Goal: Task Accomplishment & Management: Complete application form

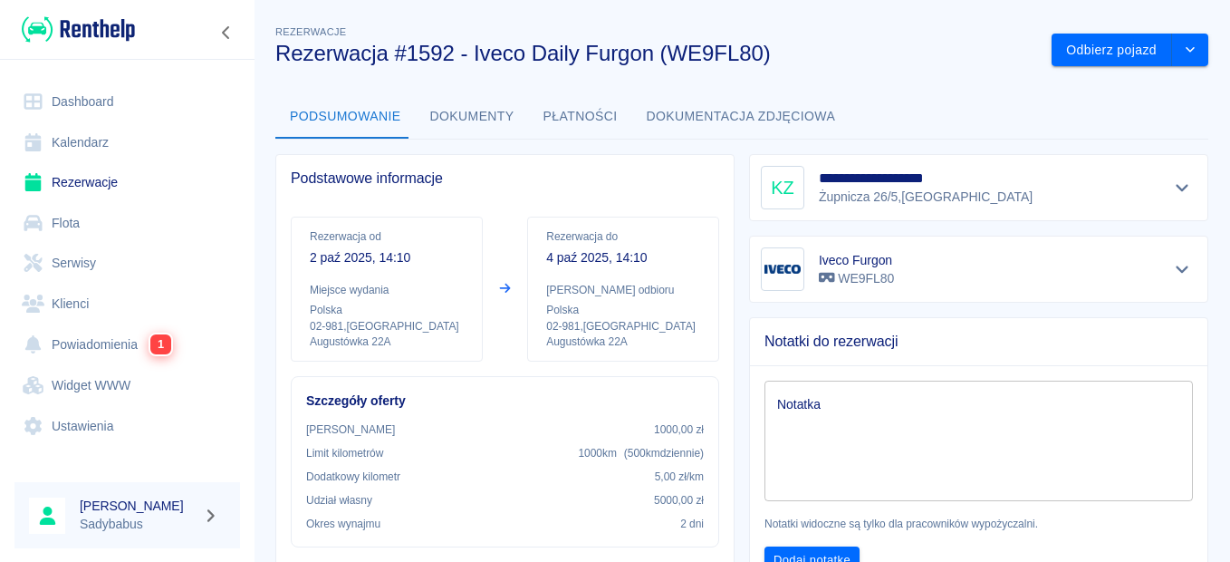
click at [115, 182] on link "Rezerwacje" at bounding box center [127, 182] width 226 height 41
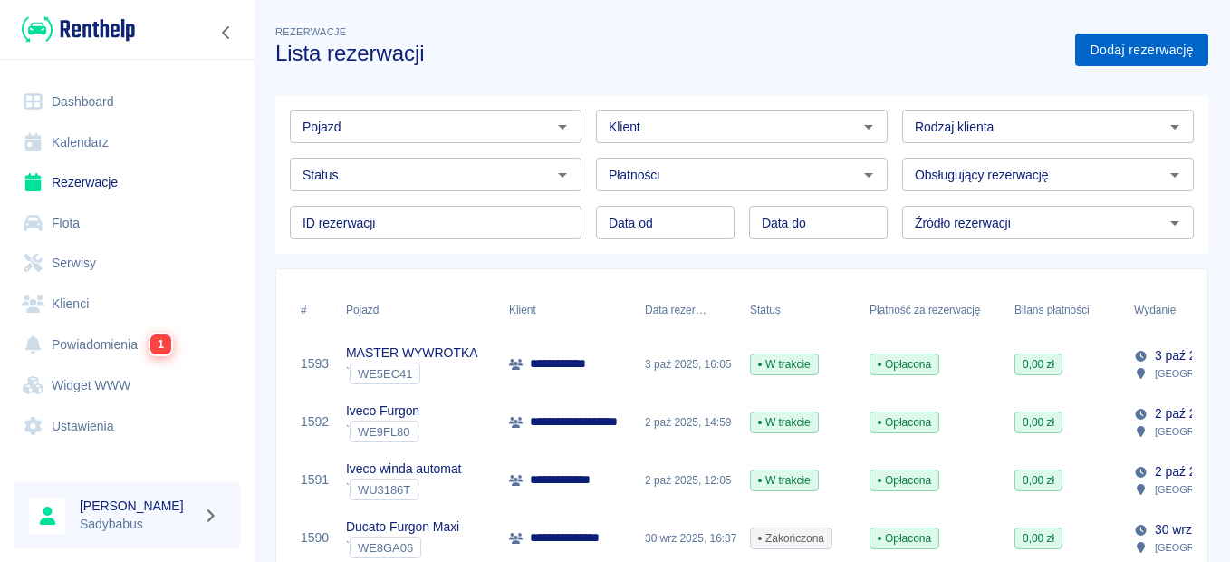
click at [1106, 62] on link "Dodaj rezerwację" at bounding box center [1141, 51] width 133 height 34
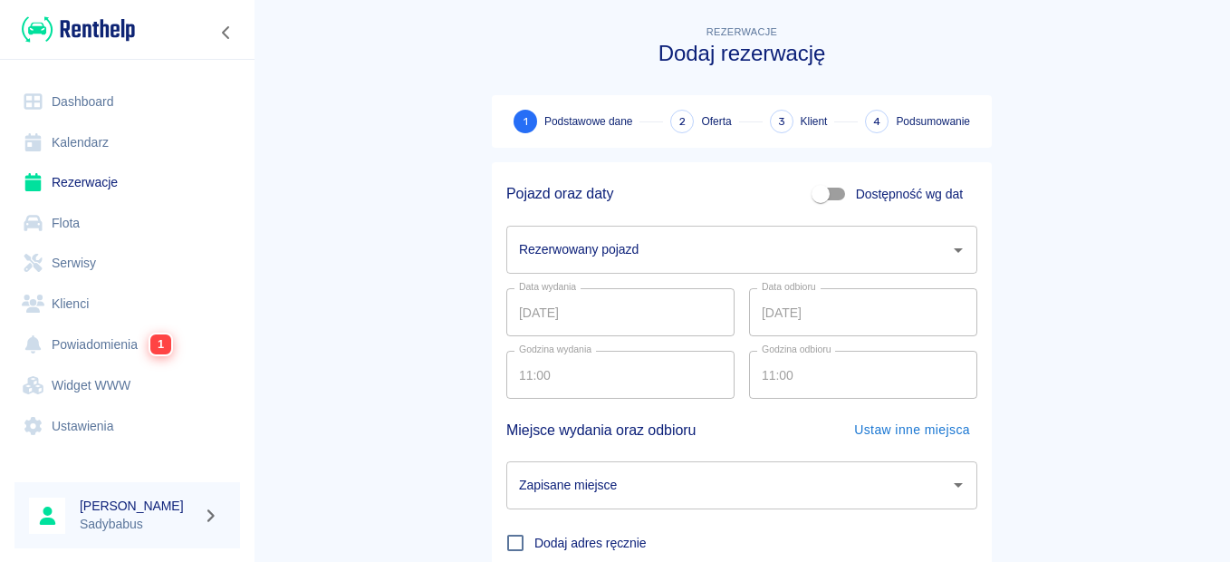
click at [567, 246] on input "Rezerwowany pojazd" at bounding box center [728, 250] width 428 height 32
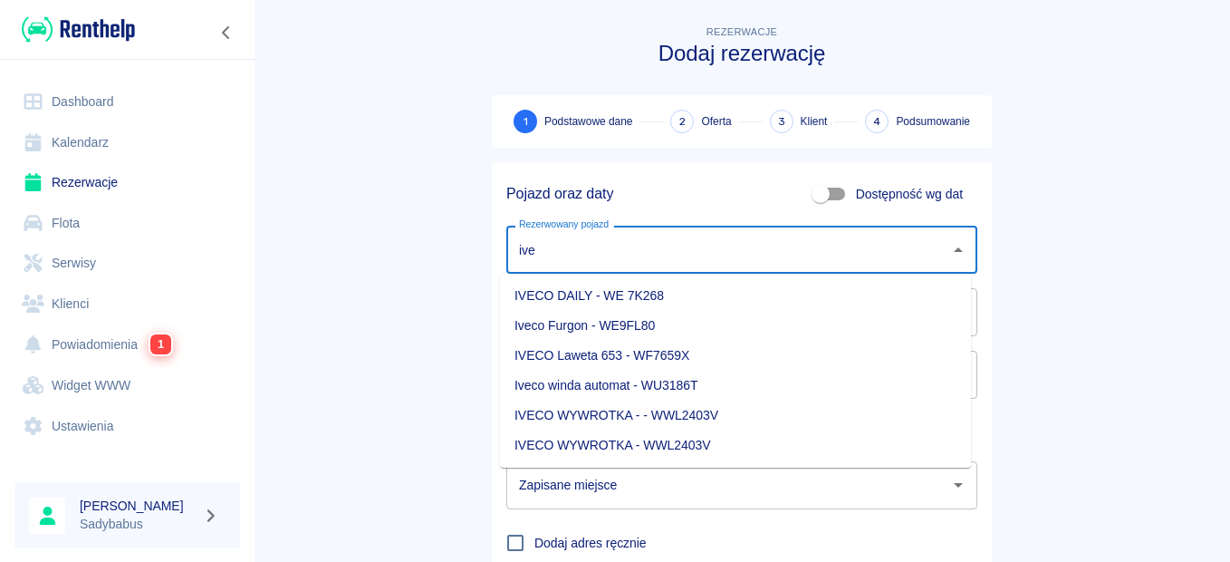
click at [553, 324] on li "Iveco Furgon - WE9FL80" at bounding box center [735, 326] width 471 height 30
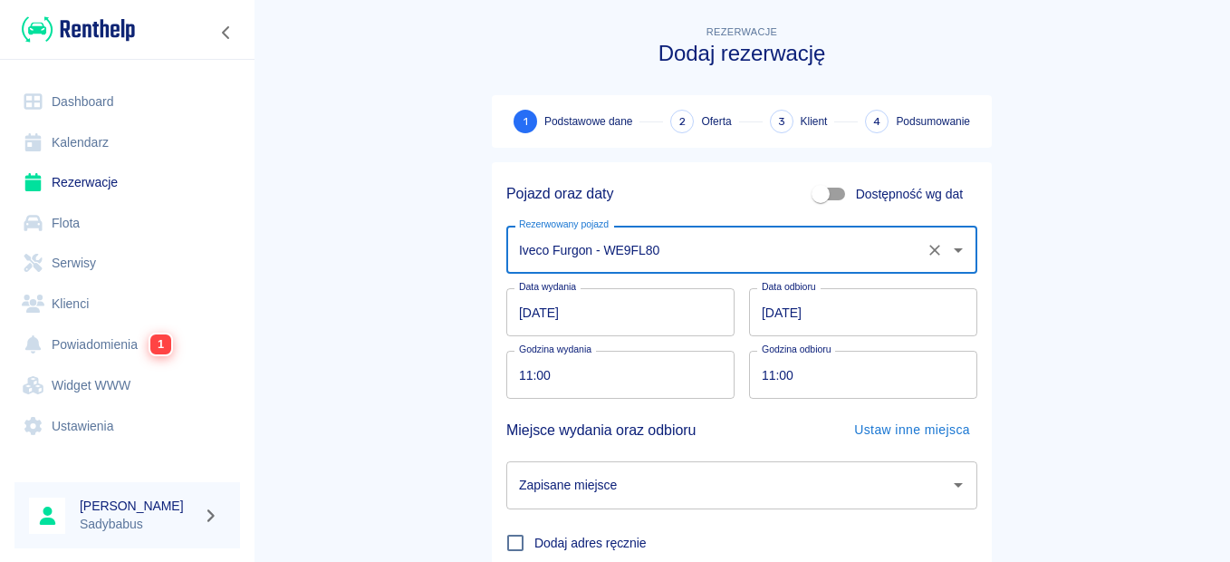
type input "Iveco Furgon - WE9FL80"
click at [528, 376] on input "11:00" at bounding box center [614, 375] width 216 height 48
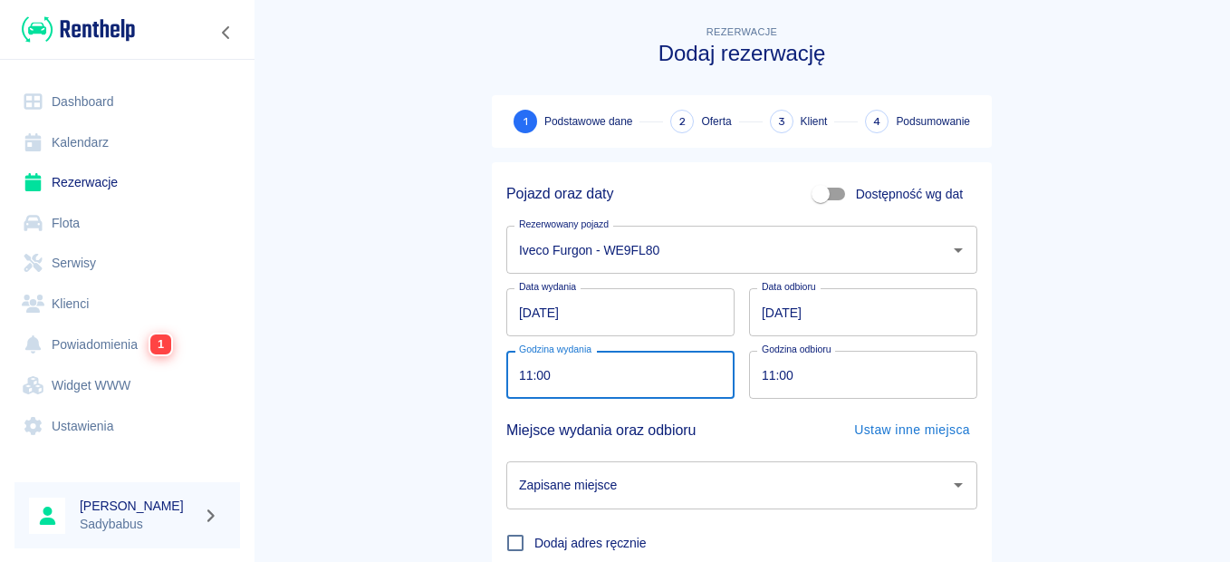
click at [518, 371] on input "11:00" at bounding box center [614, 375] width 216 height 48
type input "13:00"
click at [783, 316] on input "[DATE]" at bounding box center [863, 312] width 228 height 48
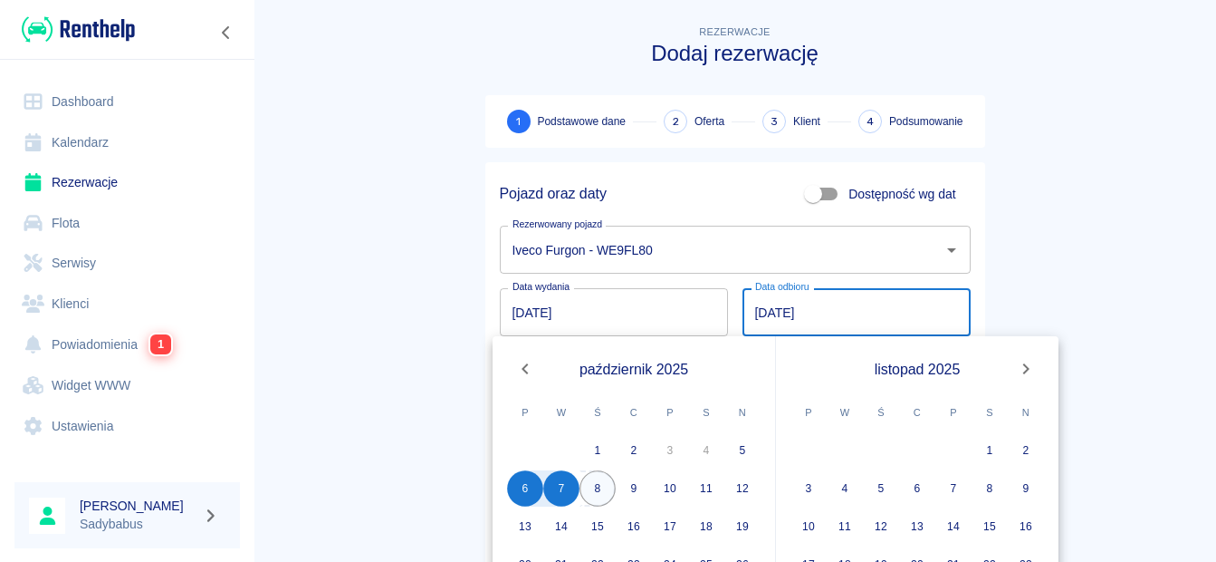
click at [609, 486] on button "8" at bounding box center [598, 488] width 36 height 36
type input "[DATE]"
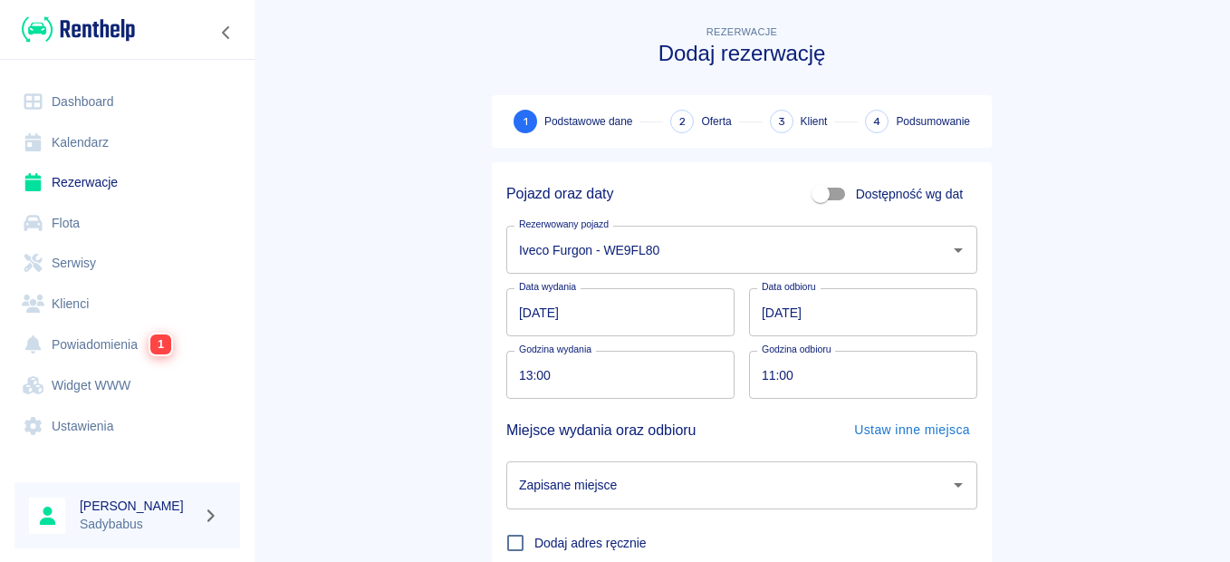
click at [764, 378] on input "11:00" at bounding box center [857, 375] width 216 height 48
type input "13:00"
click at [1123, 300] on main "Rezerwacje Dodaj rezerwację 1 Podstawowe dane 2 Oferta 3 Klient 4 Podsumowanie …" at bounding box center [742, 378] width 976 height 712
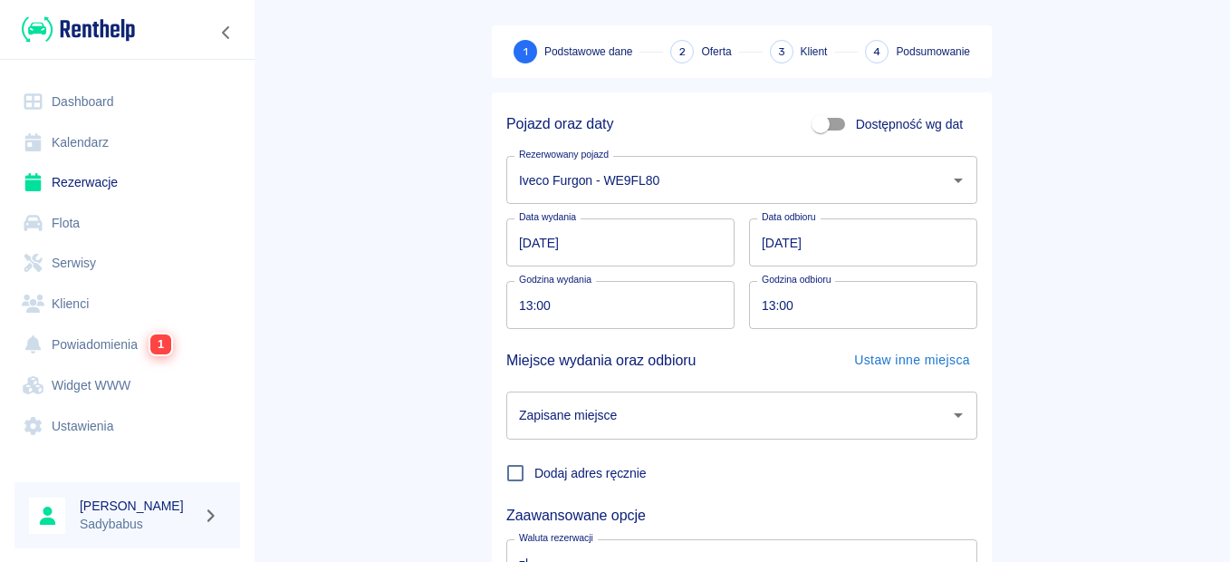
scroll to position [181, 0]
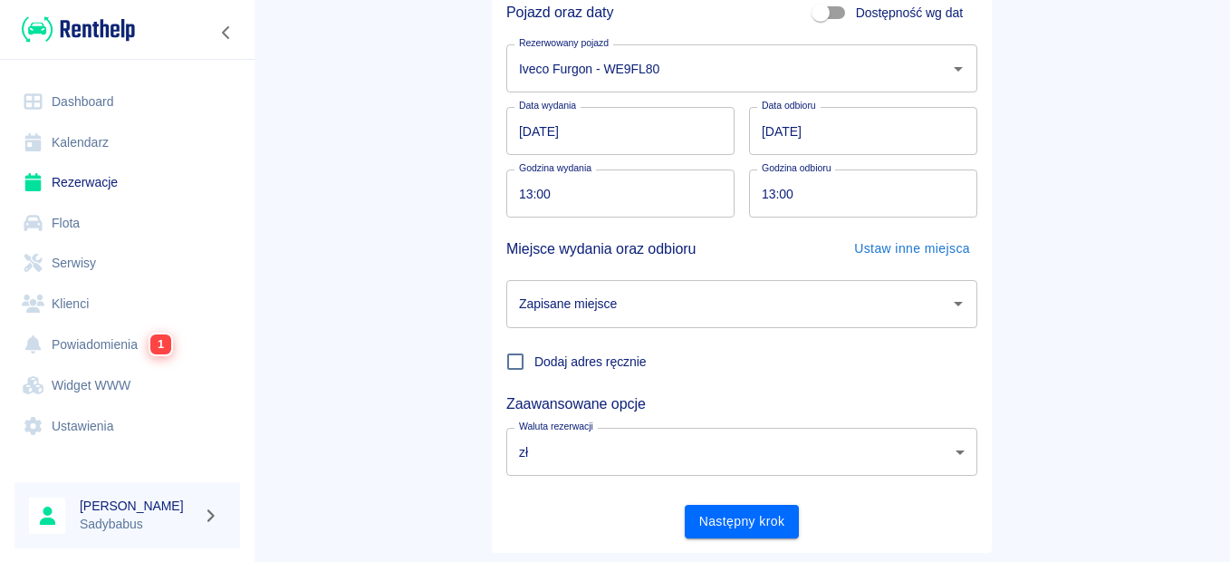
click at [610, 298] on input "Zapisane miejsce" at bounding box center [728, 304] width 428 height 32
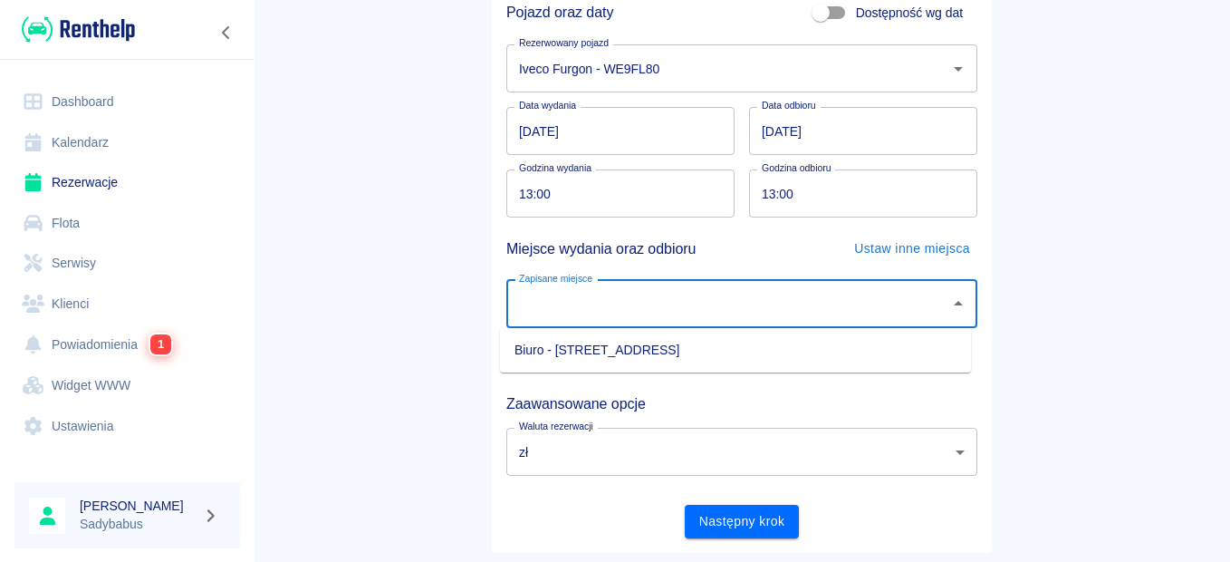
click at [607, 352] on li "Biuro - [STREET_ADDRESS]" at bounding box center [735, 350] width 471 height 30
type input "Biuro - [STREET_ADDRESS]"
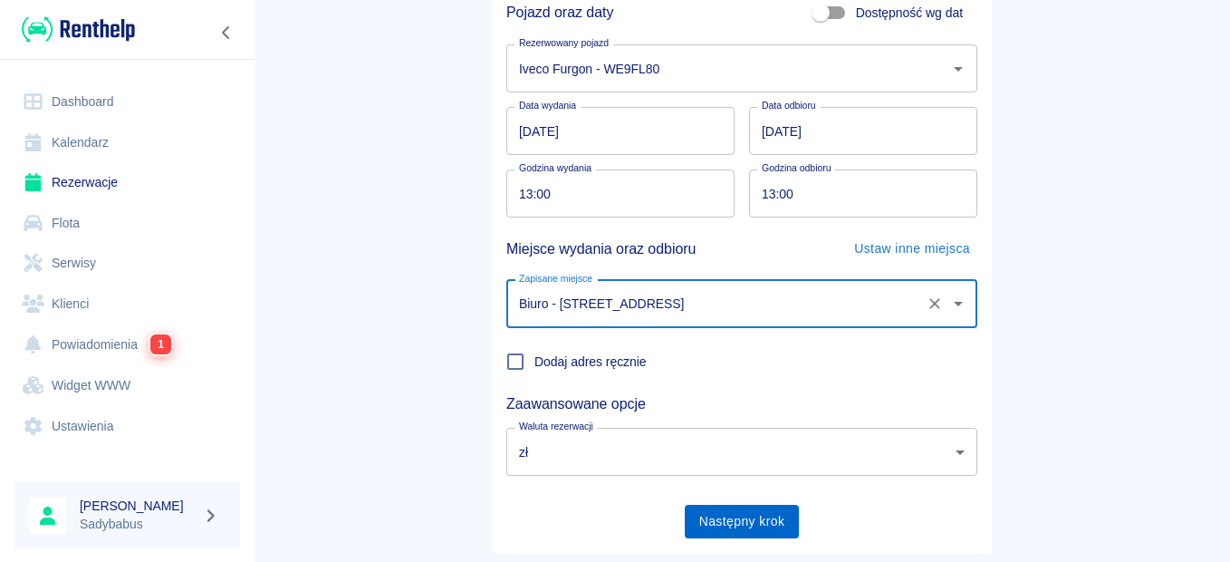
click at [716, 520] on button "Następny krok" at bounding box center [742, 522] width 115 height 34
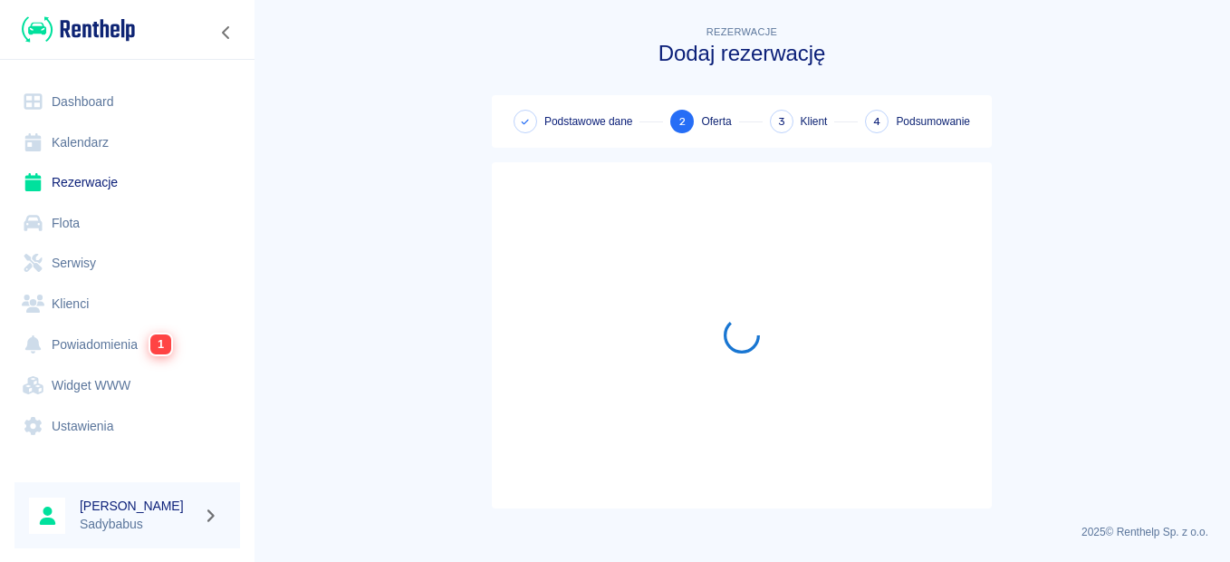
scroll to position [0, 0]
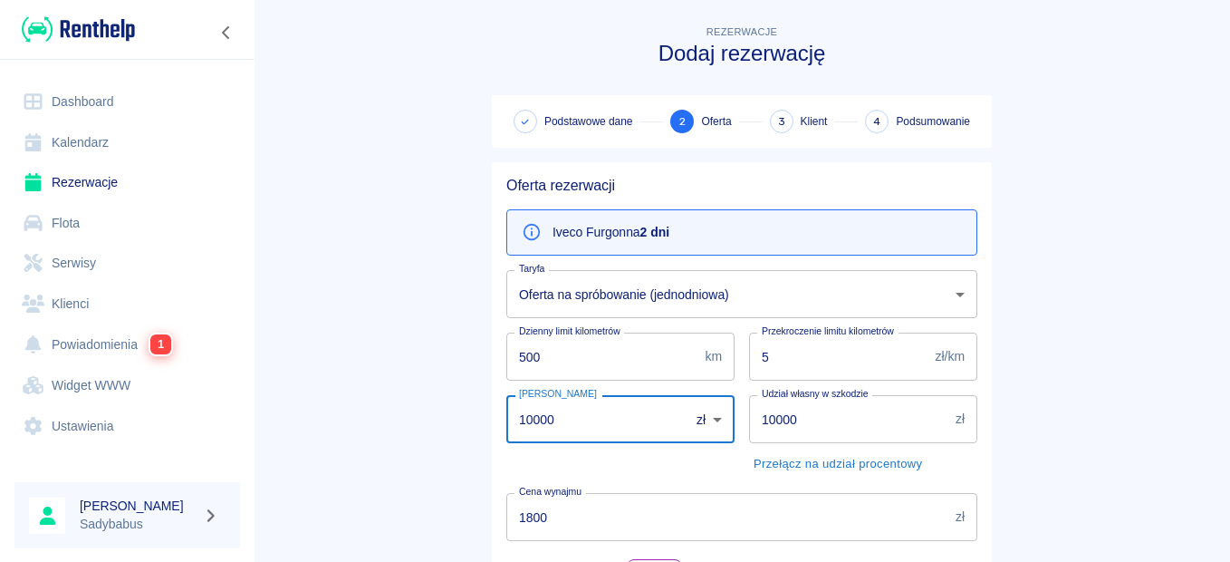
drag, startPoint x: 592, startPoint y: 421, endPoint x: 388, endPoint y: 435, distance: 205.2
click at [388, 435] on main "Rezerwacje Dodaj rezerwację Podstawowe dane 2 Oferta 3 Klient 4 Podsumowanie Of…" at bounding box center [742, 471] width 976 height 899
type input "1000"
click at [388, 435] on main "Rezerwacje Dodaj rezerwację Podstawowe dane 2 Oferta 3 Klient 4 Podsumowanie Of…" at bounding box center [742, 471] width 976 height 899
click at [111, 170] on link "Rezerwacje" at bounding box center [127, 182] width 226 height 41
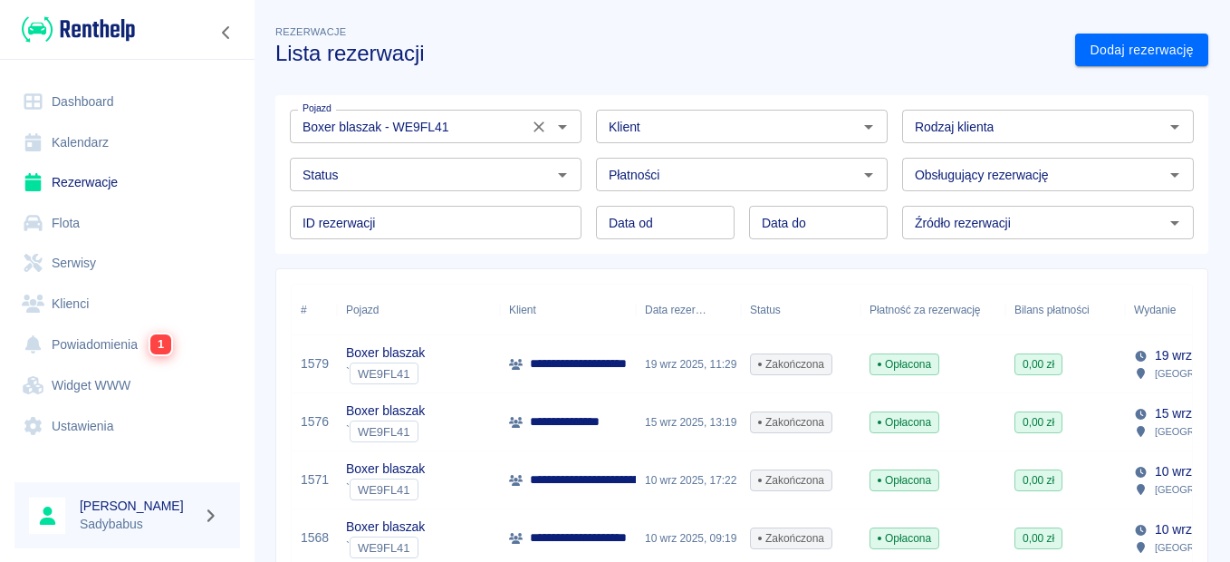
click at [543, 133] on icon "Wyczyść" at bounding box center [539, 127] width 18 height 18
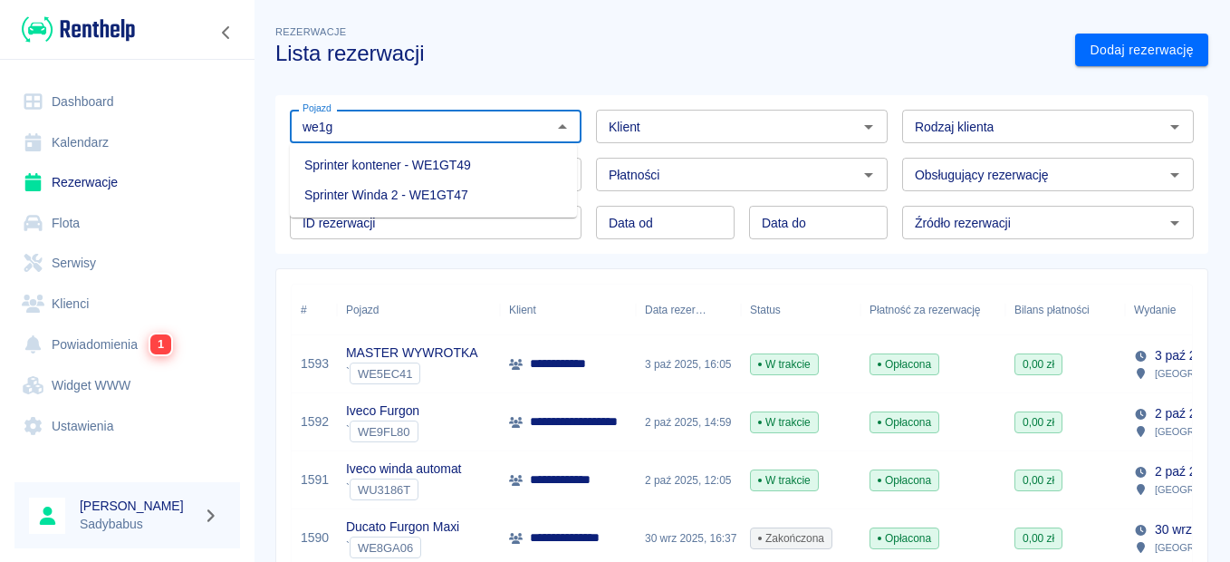
click at [460, 207] on li "Sprinter Winda 2 - WE1GT47" at bounding box center [433, 195] width 287 height 30
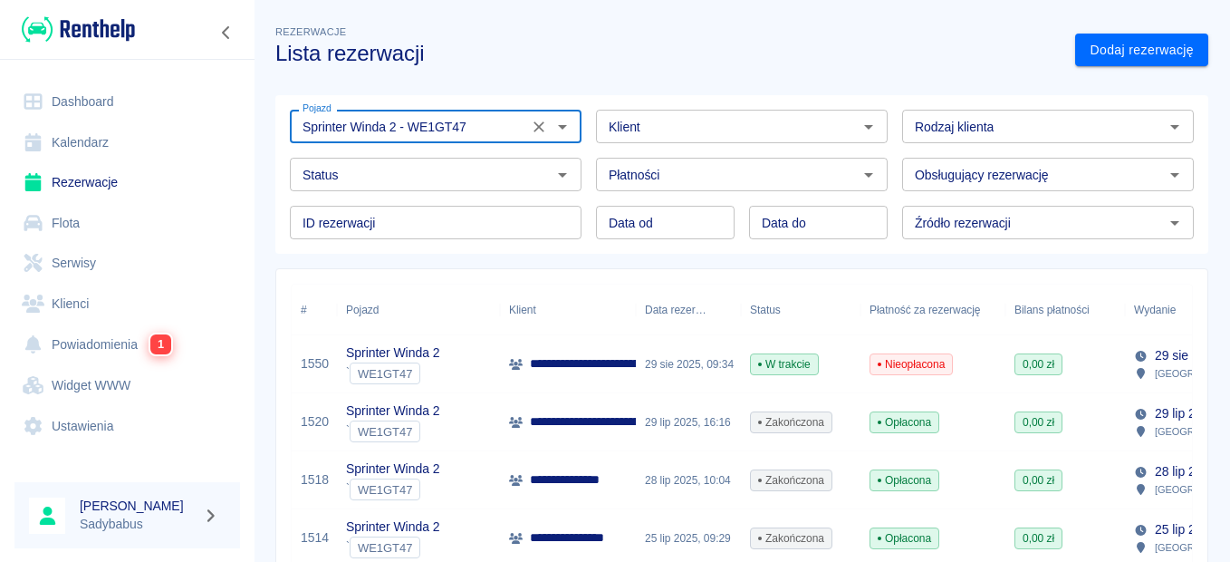
type input "Sprinter Winda 2 - WE1GT47"
click at [429, 361] on p "Sprinter Winda 2" at bounding box center [392, 352] width 93 height 19
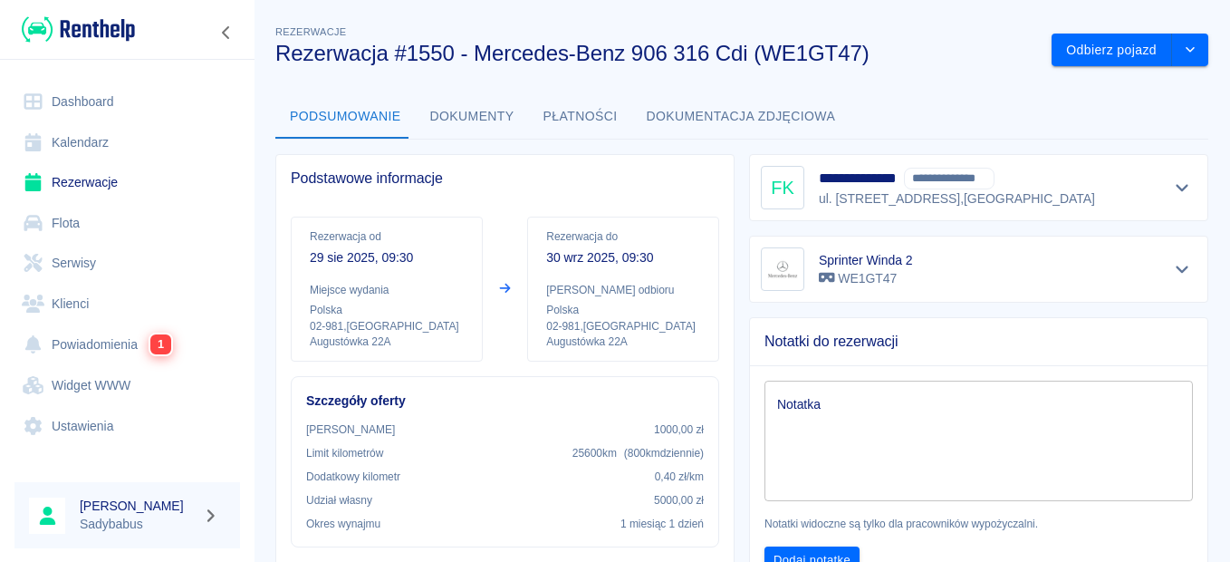
click at [1186, 188] on div "**********" at bounding box center [978, 187] width 459 height 67
click at [1175, 188] on icon "Pokaż szczegóły" at bounding box center [1182, 187] width 21 height 16
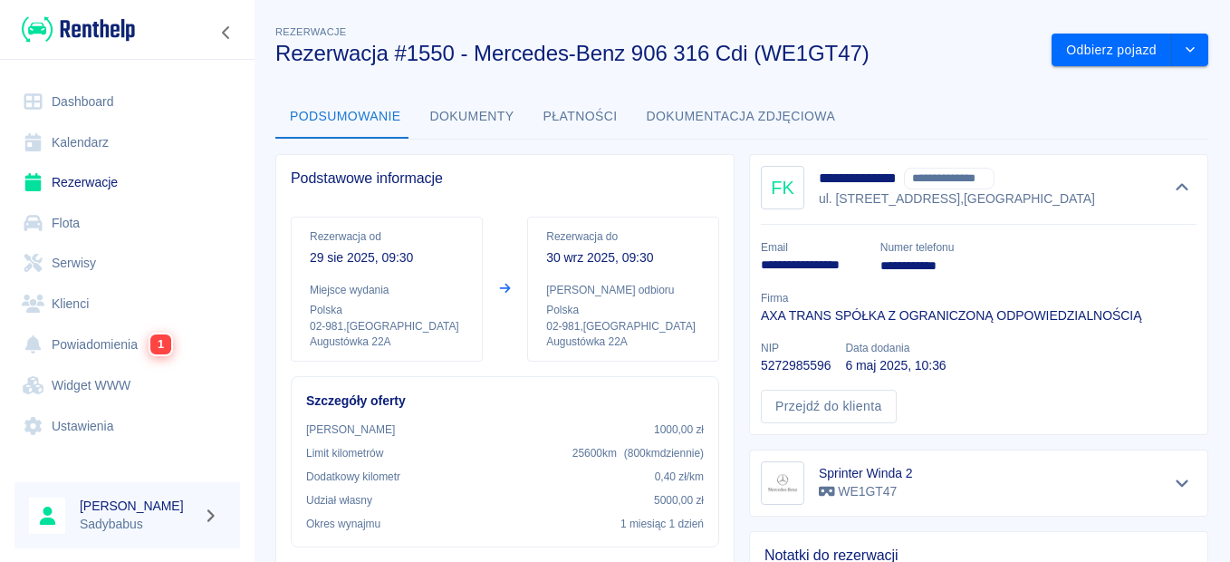
click at [92, 185] on link "Rezerwacje" at bounding box center [127, 182] width 226 height 41
